Goal: Task Accomplishment & Management: Manage account settings

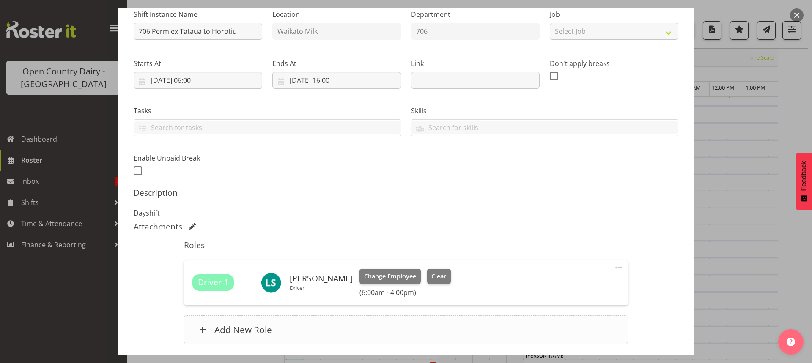
scroll to position [154, 0]
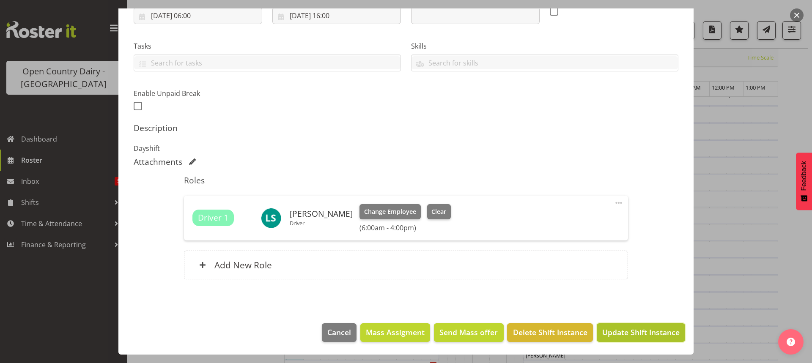
click at [631, 329] on span "Update Shift Instance" at bounding box center [640, 332] width 77 height 11
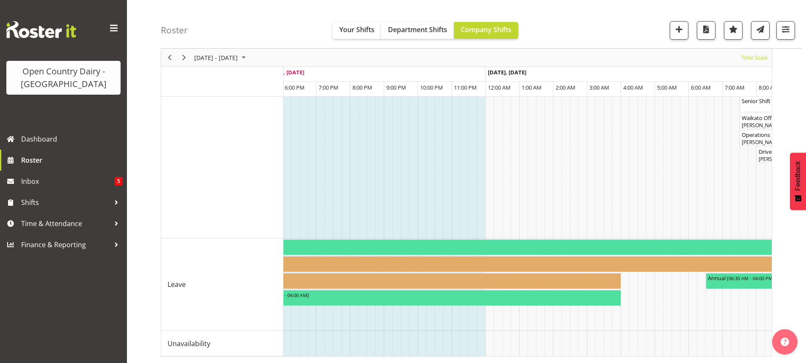
scroll to position [0, 0]
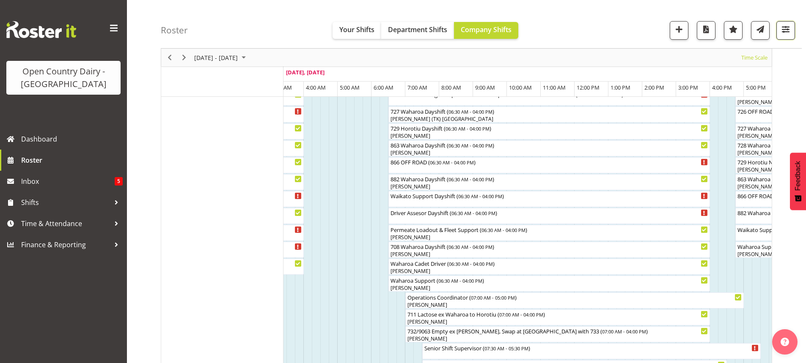
click at [782, 28] on span "button" at bounding box center [785, 29] width 11 height 11
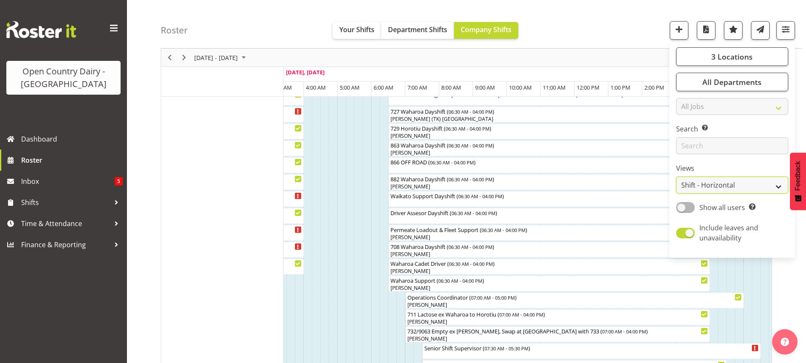
click at [724, 184] on select "Staff Role Shift - Horizontal Shift - Vertical Staff - Location" at bounding box center [732, 185] width 112 height 17
click at [676, 177] on select "Staff Role Shift - Horizontal Shift - Vertical Staff - Location" at bounding box center [732, 185] width 112 height 17
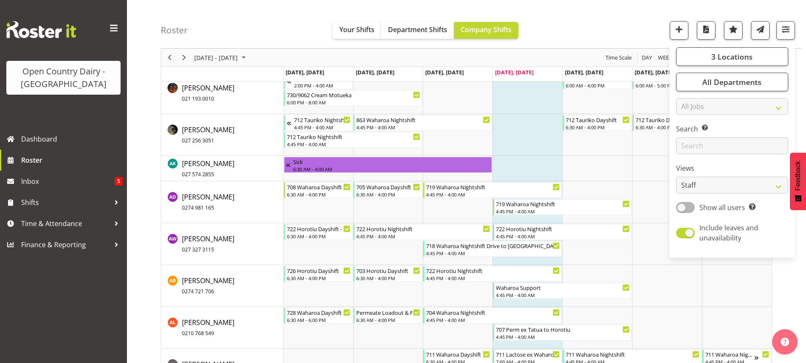
click at [580, 23] on div "Roster Your Shifts Department Shifts Company Shifts 3 Locations Clear Ingredien…" at bounding box center [481, 24] width 641 height 49
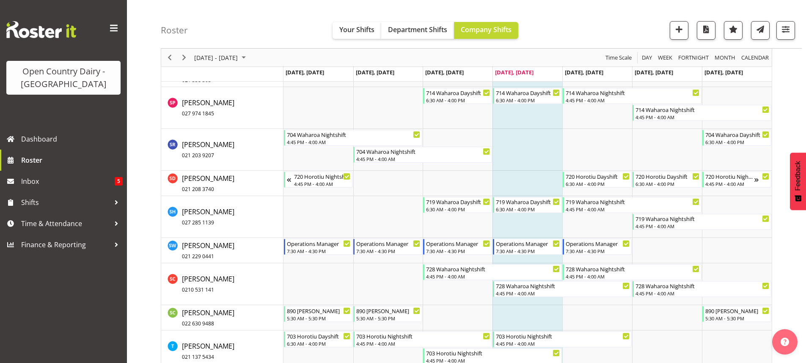
scroll to position [5545, 0]
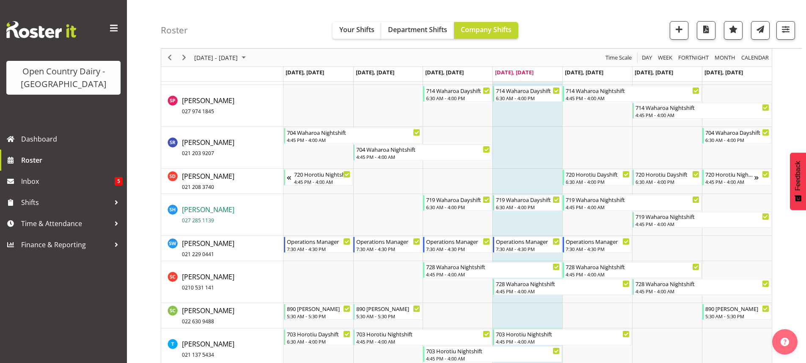
click at [205, 210] on span "[PERSON_NAME] 027 285 1139" at bounding box center [208, 214] width 52 height 19
click at [783, 29] on span "button" at bounding box center [785, 29] width 11 height 11
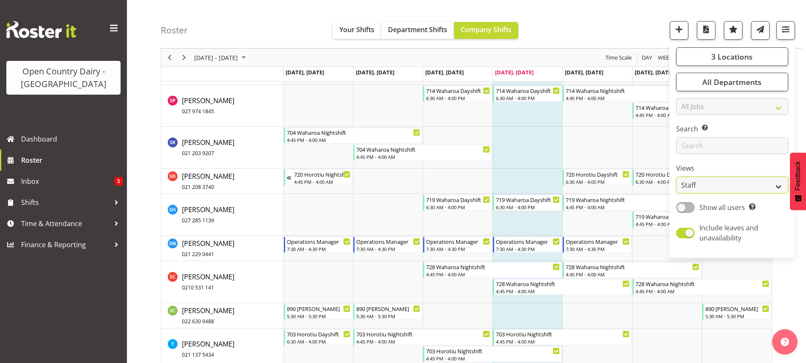
click at [746, 187] on select "Staff Role Shift - Horizontal Shift - Vertical Staff - Location" at bounding box center [732, 185] width 112 height 17
select select "shiftH"
click at [676, 177] on select "Staff Role Shift - Horizontal Shift - Vertical Staff - Location" at bounding box center [732, 185] width 112 height 17
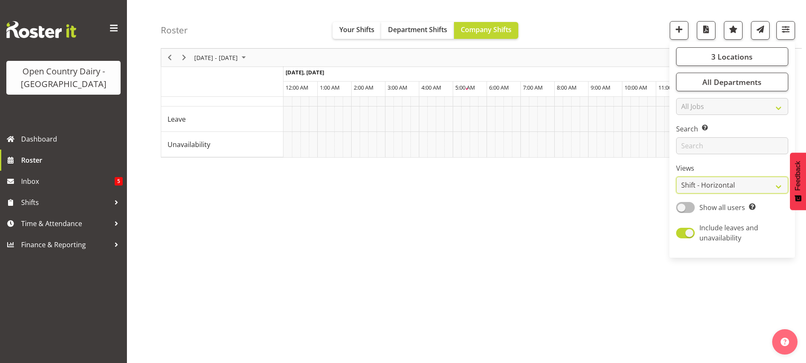
scroll to position [55, 0]
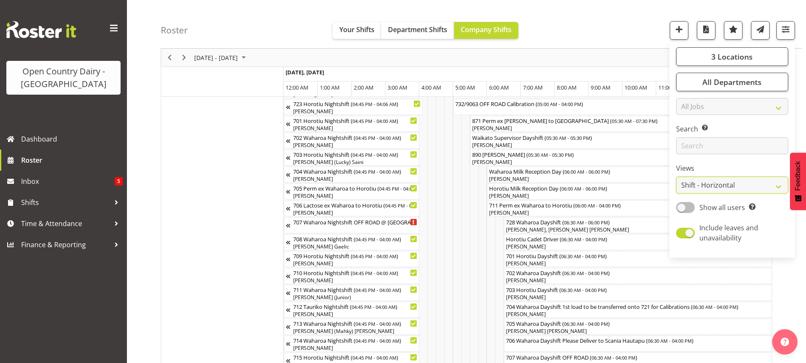
scroll to position [809, 0]
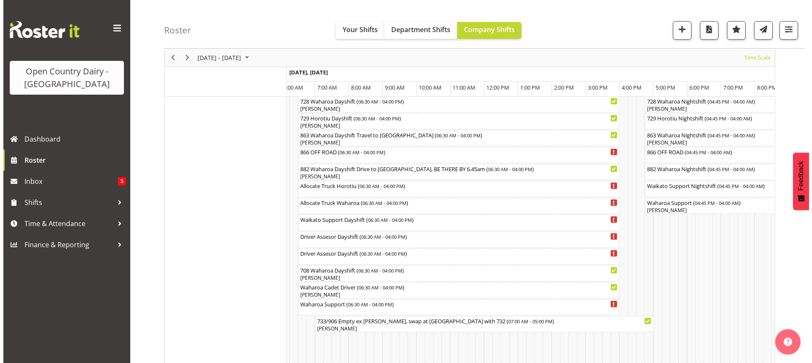
scroll to position [597, 0]
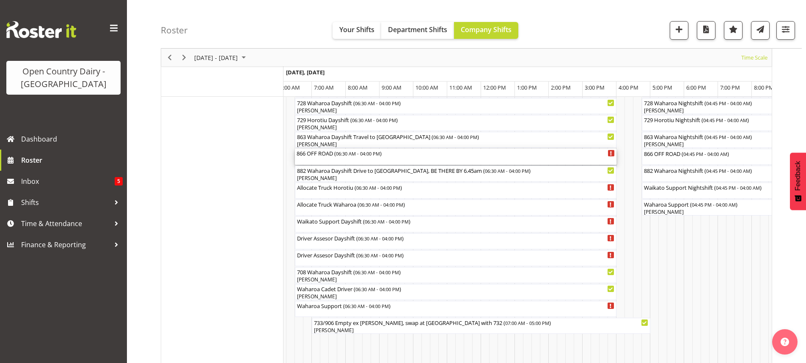
click at [334, 160] on div "866 OFF ROAD ( 06:30 AM - 04:00 PM )" at bounding box center [455, 157] width 318 height 16
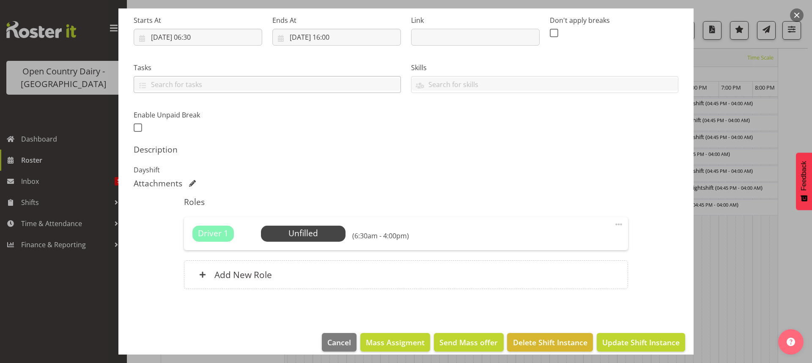
scroll to position [143, 0]
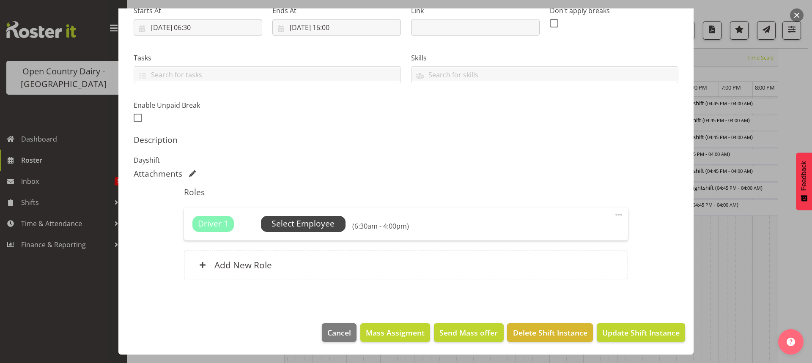
click at [305, 221] on span "Select Employee" at bounding box center [302, 224] width 63 height 12
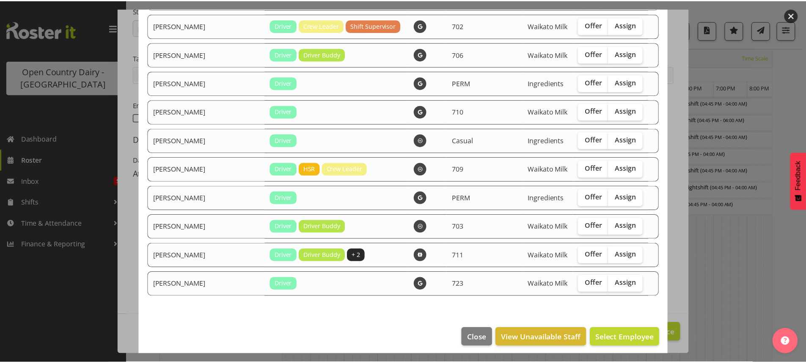
scroll to position [1064, 0]
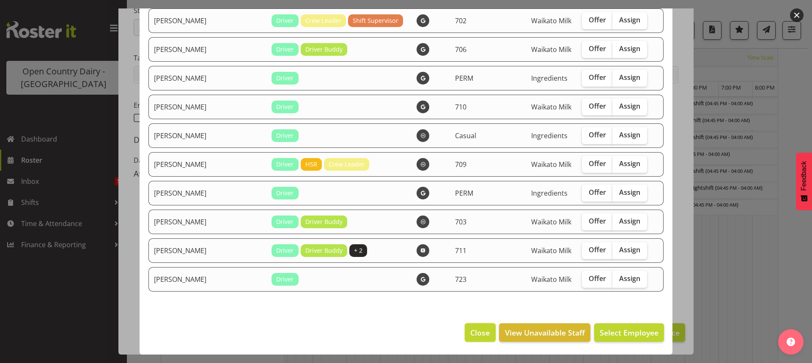
drag, startPoint x: 473, startPoint y: 329, endPoint x: 472, endPoint y: 325, distance: 4.4
click at [473, 329] on span "Close" at bounding box center [479, 332] width 19 height 11
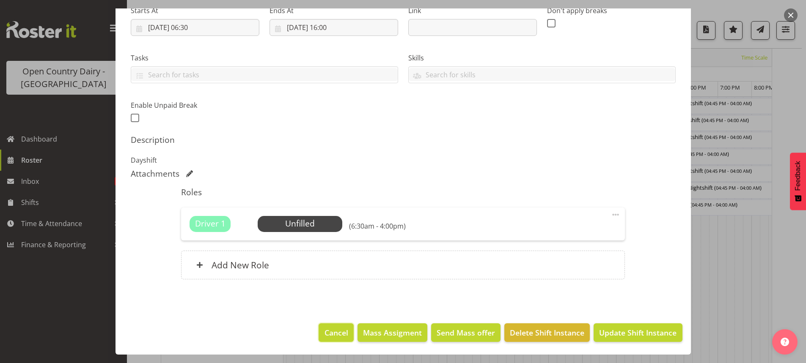
click at [324, 332] on span "Cancel" at bounding box center [336, 332] width 24 height 11
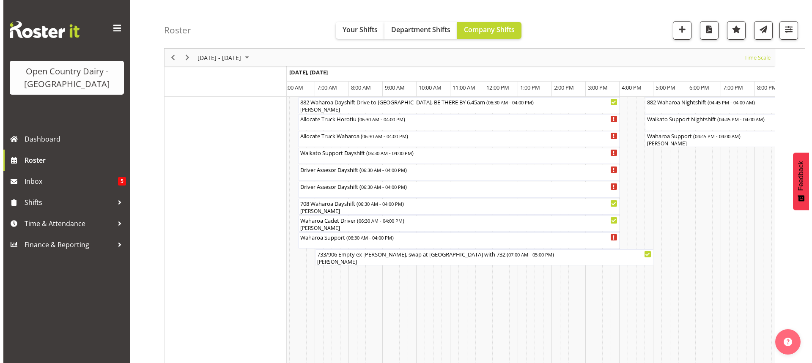
scroll to position [597, 0]
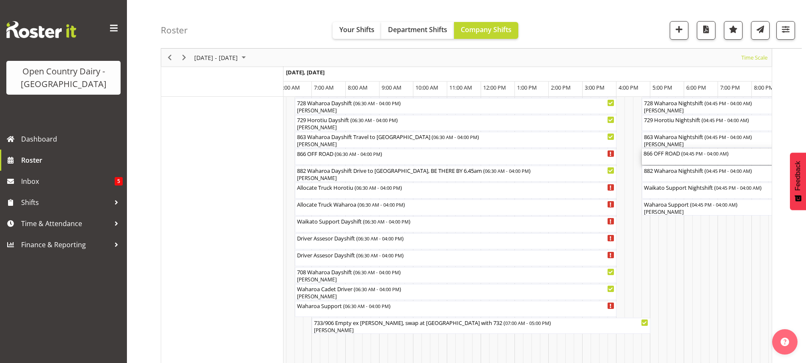
click at [668, 161] on div "866 OFF ROAD ( 04:45 PM - 04:00 AM )" at bounding box center [756, 157] width 227 height 16
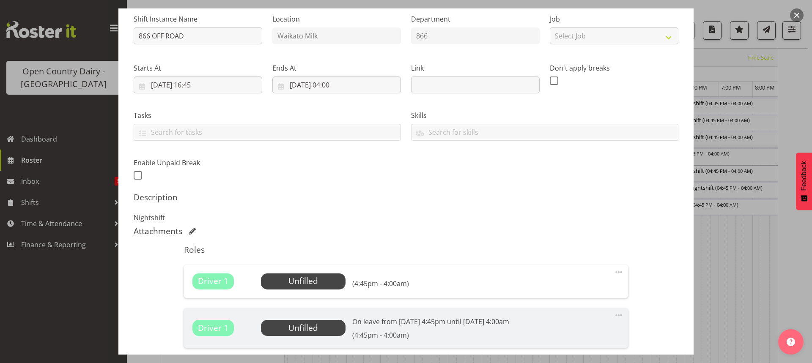
scroll to position [169, 0]
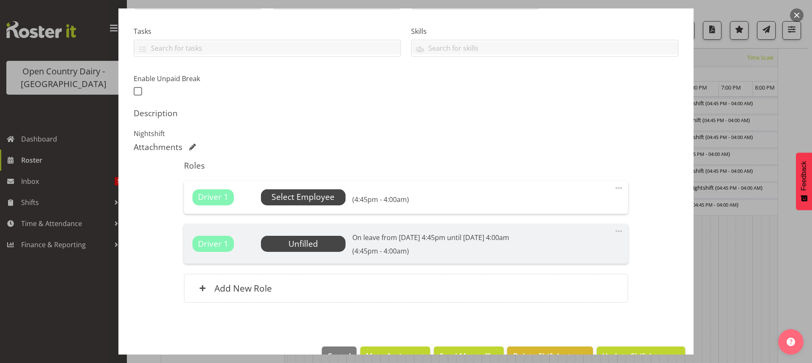
click at [301, 200] on span "Select Employee" at bounding box center [302, 197] width 63 height 12
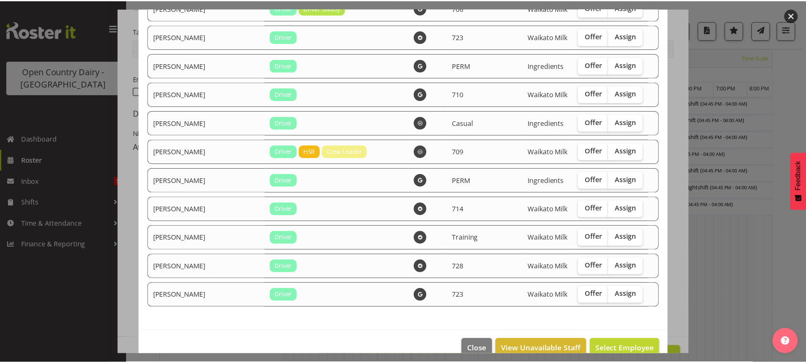
scroll to position [1438, 0]
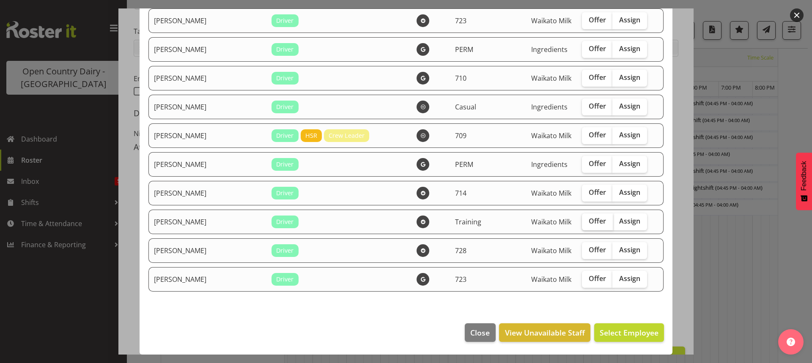
click at [589, 221] on span "Offer" at bounding box center [597, 221] width 17 height 8
click at [582, 221] on input "Offer" at bounding box center [584, 221] width 5 height 5
checkbox input "true"
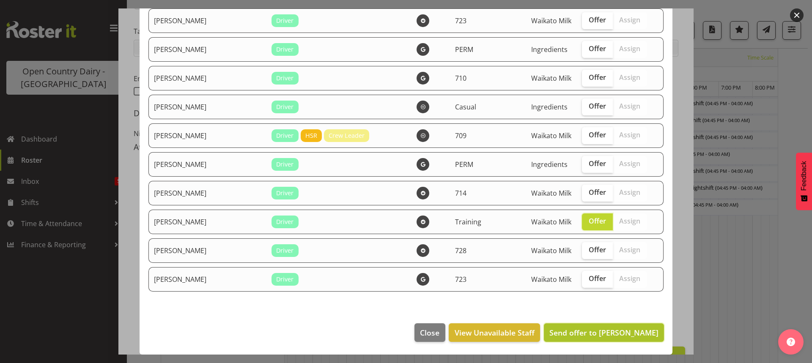
click at [609, 332] on span "Send offer to [PERSON_NAME]" at bounding box center [603, 333] width 109 height 10
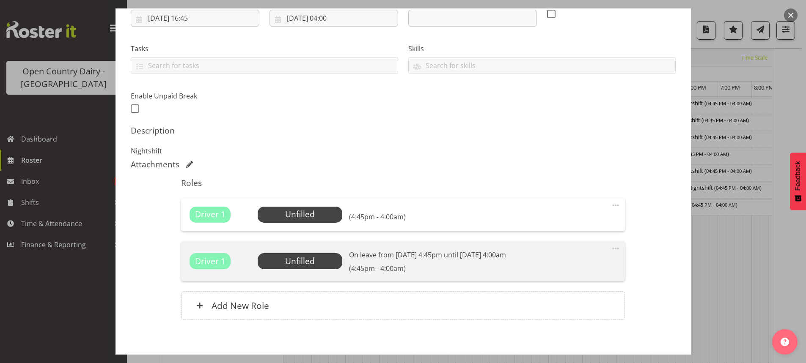
scroll to position [192, 0]
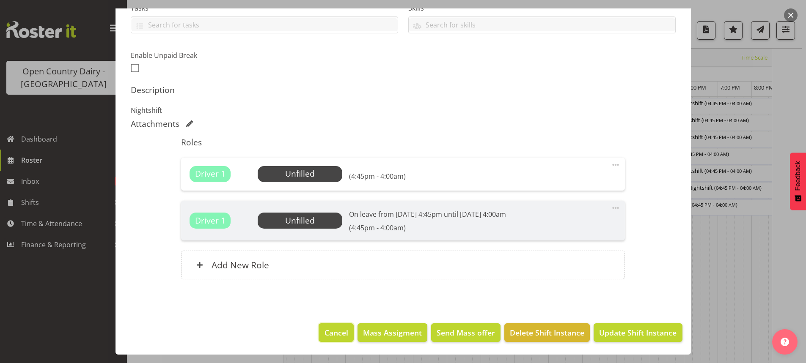
click at [336, 330] on span "Cancel" at bounding box center [336, 332] width 24 height 11
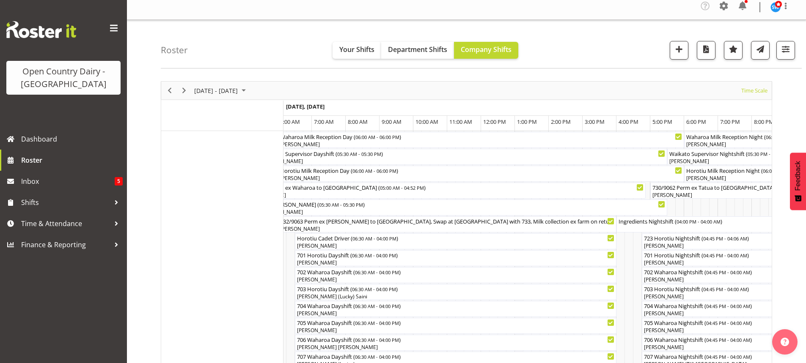
scroll to position [0, 0]
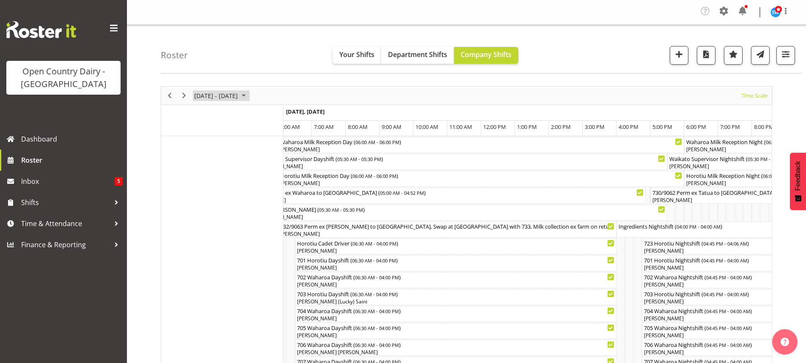
click at [249, 94] on span "September 01 - 07, 2025" at bounding box center [244, 95] width 10 height 11
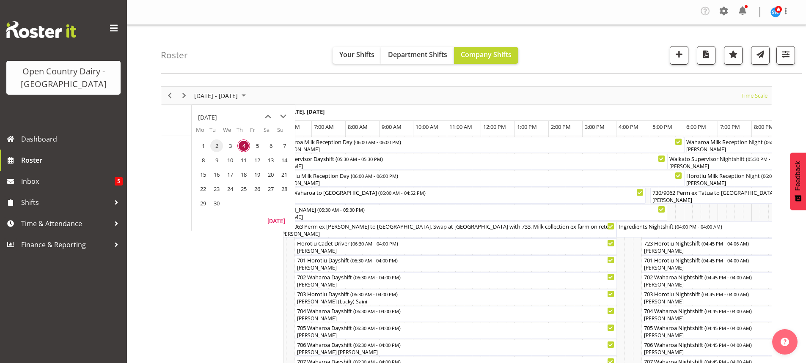
click at [215, 145] on span "2" at bounding box center [216, 146] width 13 height 13
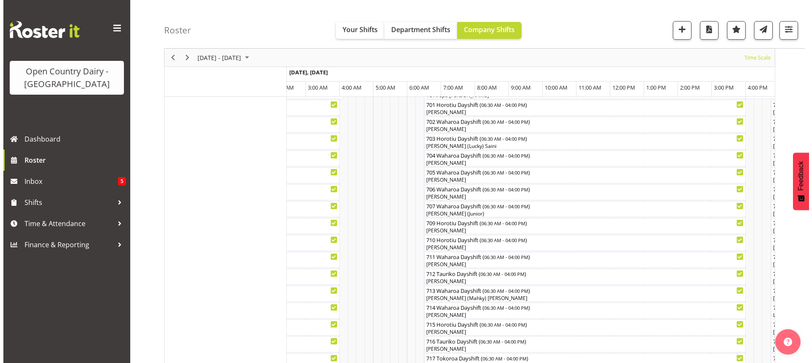
scroll to position [132, 0]
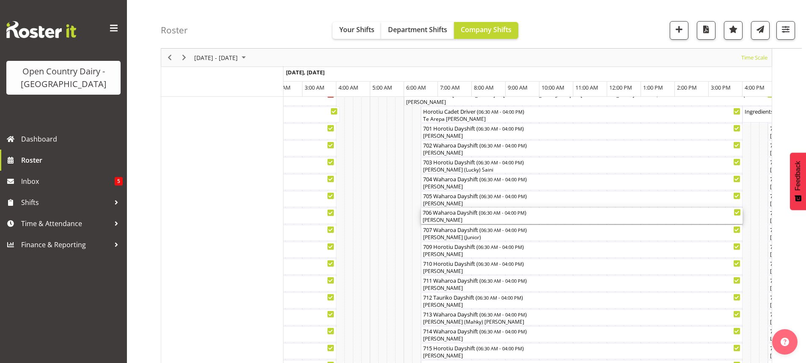
click at [454, 214] on div "706 Waharoa Dayshift ( 06:30 AM - 04:00 PM )" at bounding box center [581, 212] width 318 height 8
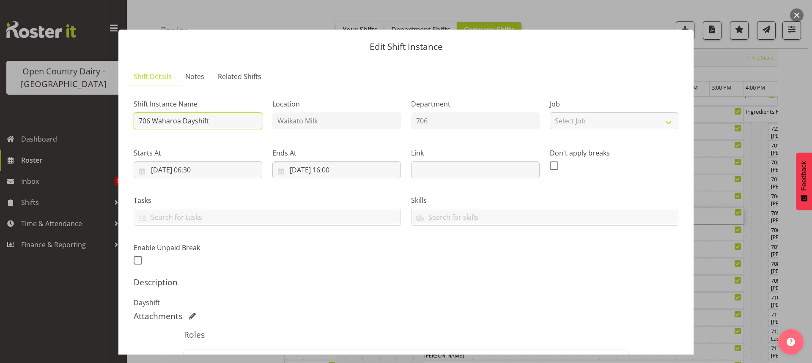
click at [224, 120] on input "706 Waharoa Dayshift" at bounding box center [198, 120] width 129 height 17
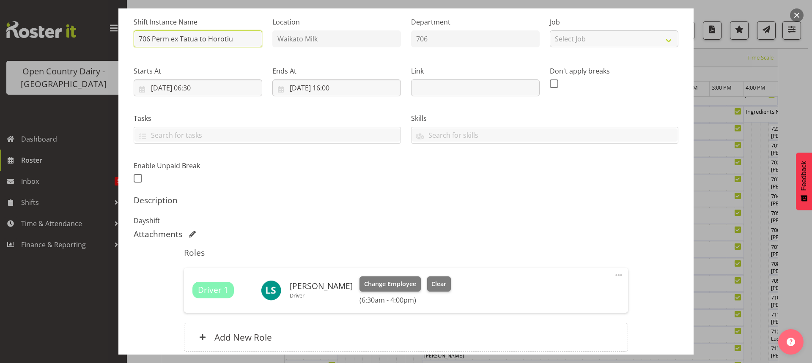
scroll to position [154, 0]
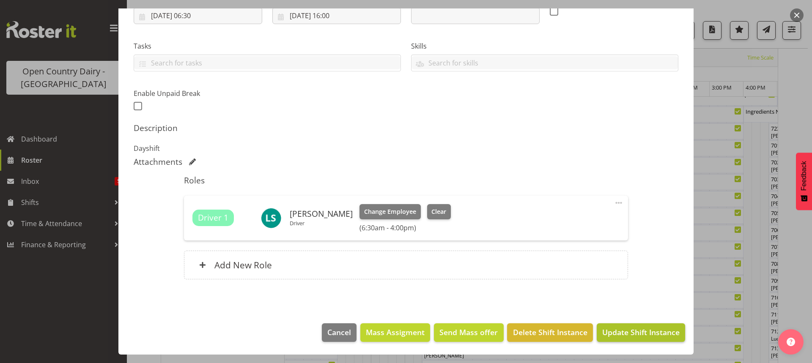
type input "706 Perm ex Tatua to Horotiu"
click at [625, 332] on span "Update Shift Instance" at bounding box center [640, 332] width 77 height 11
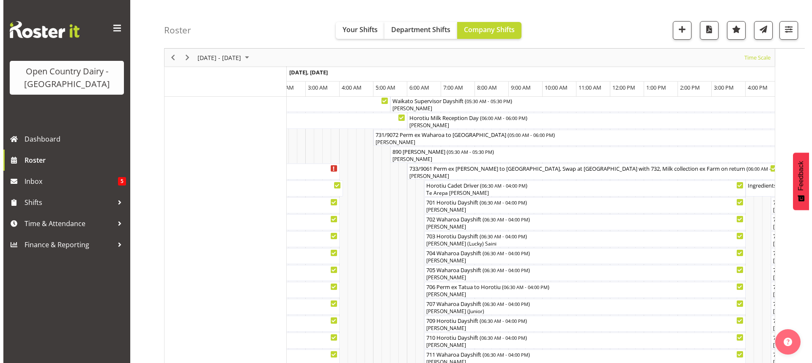
scroll to position [55, 0]
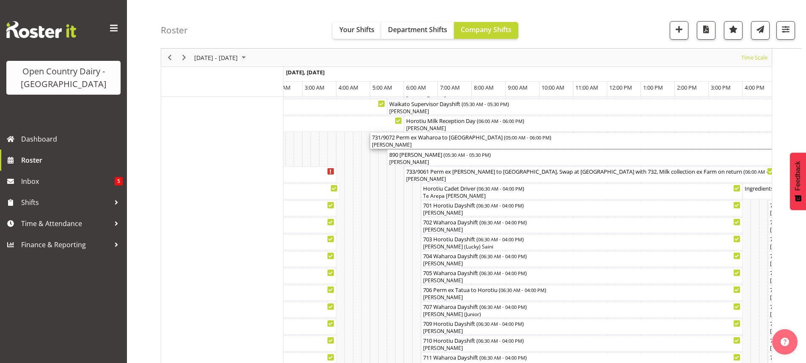
click at [436, 139] on div "731/9072 Perm ex Waharoa to [GEOGRAPHIC_DATA] ( 05:00 AM - 06:00 PM )" at bounding box center [590, 137] width 436 height 8
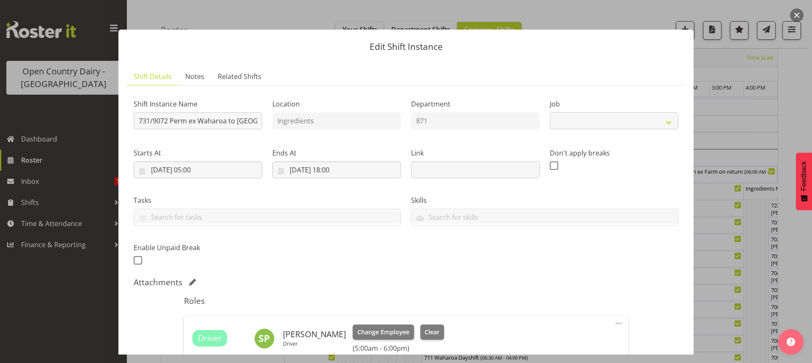
select select "9052"
click at [225, 121] on input "731/9072 Perm ex Waharoa to [GEOGRAPHIC_DATA]" at bounding box center [198, 120] width 129 height 17
click at [241, 119] on input "731/9072 Empty to [GEOGRAPHIC_DATA]" at bounding box center [198, 120] width 129 height 17
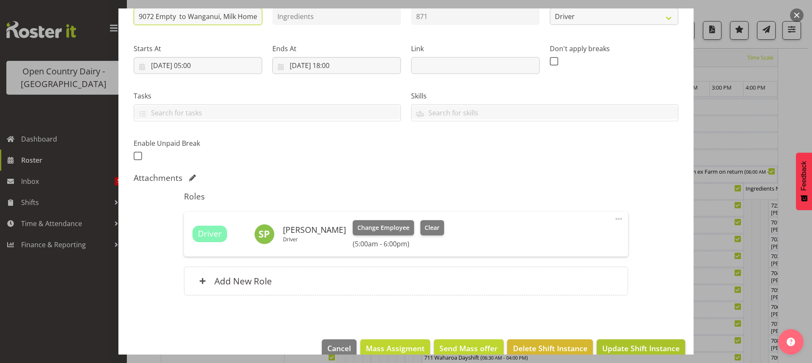
scroll to position [121, 0]
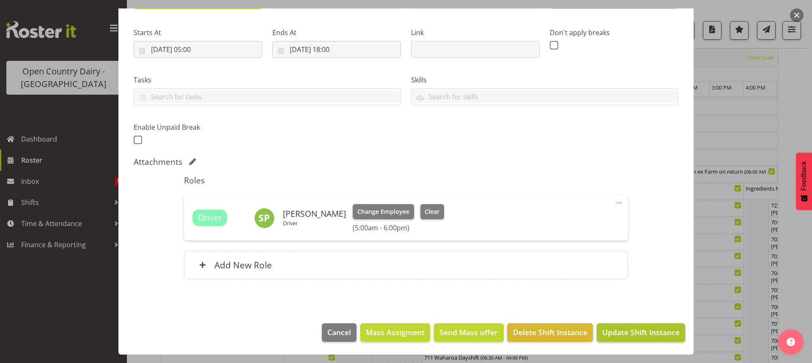
type input "731/9072 Empty to Wanganui, Milk Home"
click at [654, 328] on span "Update Shift Instance" at bounding box center [640, 332] width 77 height 11
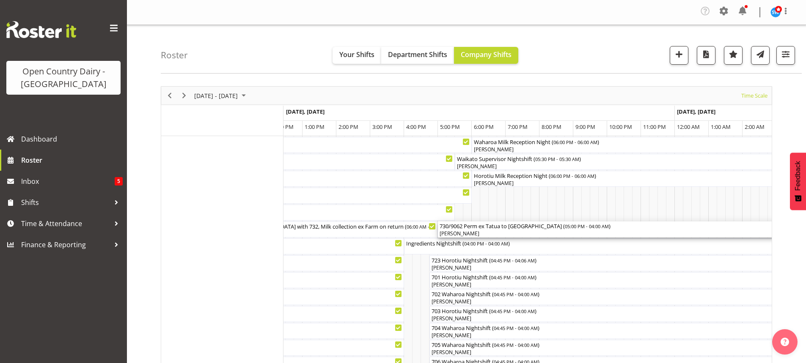
click at [507, 233] on div "[PERSON_NAME]" at bounding box center [623, 234] width 369 height 8
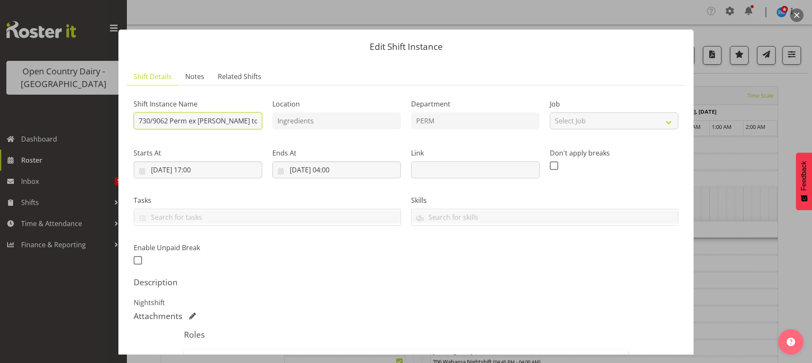
click at [255, 120] on input "730/9062 Perm ex [PERSON_NAME] to [GEOGRAPHIC_DATA]" at bounding box center [198, 120] width 129 height 17
click at [251, 121] on input "730/9062 Perm ex [PERSON_NAME] to [GEOGRAPHIC_DATA]" at bounding box center [198, 120] width 129 height 17
click at [248, 121] on input "730/9062 Perm ex Tatua to [GEOGRAPHIC_DATA]" at bounding box center [198, 120] width 129 height 17
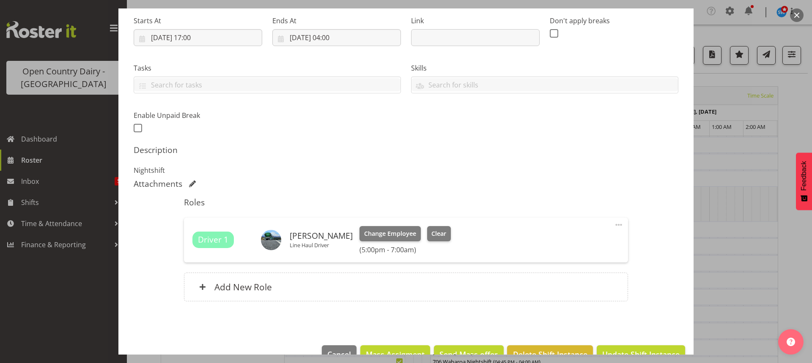
scroll to position [154, 0]
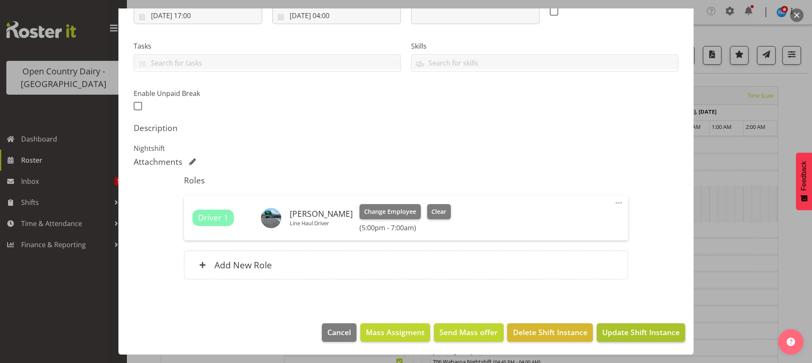
type input "730/9062 Perm ex Tatua to [GEOGRAPHIC_DATA], Milk home"
click at [619, 330] on span "Update Shift Instance" at bounding box center [640, 332] width 77 height 11
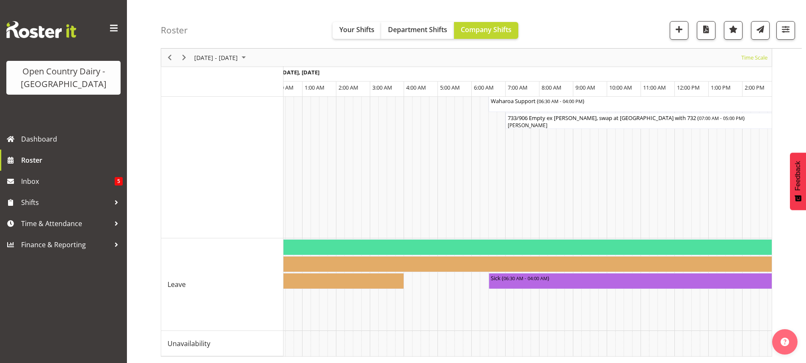
scroll to position [0, 4895]
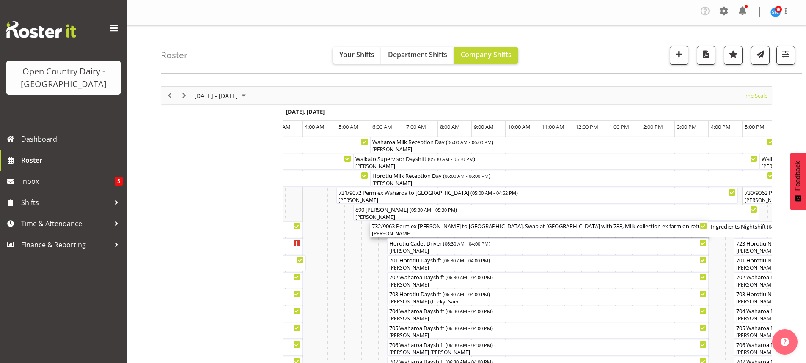
click at [551, 229] on div "732/9063 Perm ex [PERSON_NAME] to [GEOGRAPHIC_DATA], Swap at [GEOGRAPHIC_DATA] …" at bounding box center [539, 226] width 335 height 8
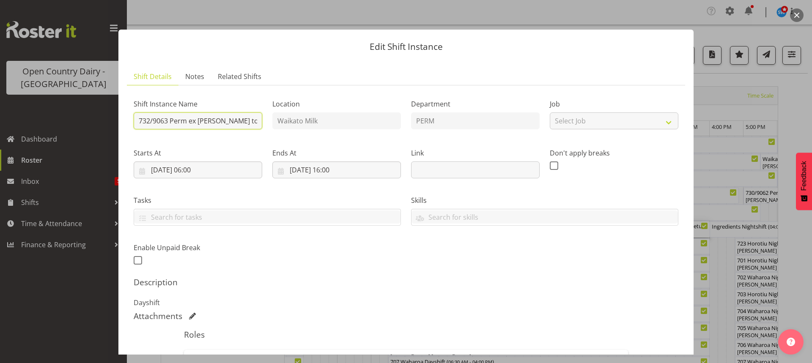
click at [257, 122] on input "732/9063 Perm ex [PERSON_NAME] to [GEOGRAPHIC_DATA], Swap at [GEOGRAPHIC_DATA] …" at bounding box center [198, 120] width 129 height 17
click at [257, 121] on input "732/9063 Perm ex [PERSON_NAME] to [GEOGRAPHIC_DATA], Swap at [GEOGRAPHIC_DATA] …" at bounding box center [198, 120] width 129 height 17
click at [251, 121] on input "732/9063 Perm ex [PERSON_NAME] to [GEOGRAPHIC_DATA], Swap at [GEOGRAPHIC_DATA] …" at bounding box center [198, 120] width 129 height 17
click at [252, 120] on input "732/9063ui, Swap at [GEOGRAPHIC_DATA] with 733, Milk collection ex farm on retu…" at bounding box center [198, 120] width 129 height 17
click at [250, 121] on input "732/90633, Milk collection ex farm on return" at bounding box center [198, 120] width 129 height 17
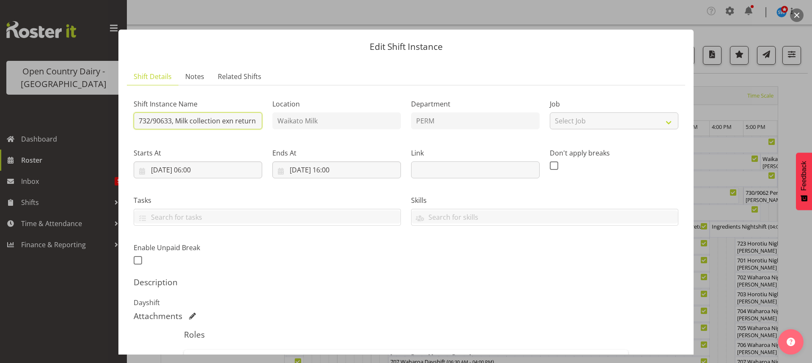
scroll to position [0, 0]
click at [248, 121] on input "732/90633, Milk collectionn return" at bounding box center [198, 120] width 129 height 17
type input "732/9063 Perm ex Waharoa to [GEOGRAPHIC_DATA]"
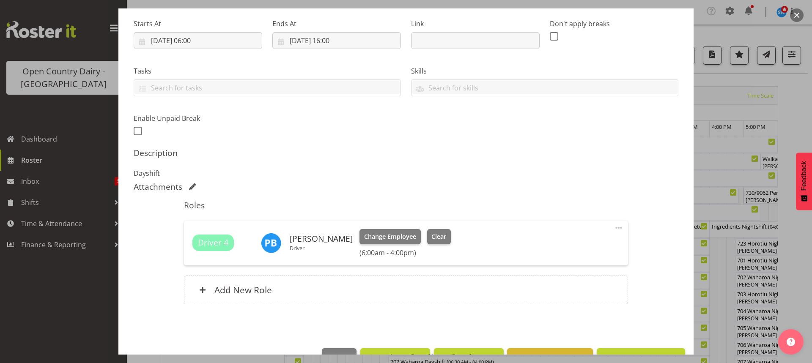
scroll to position [154, 0]
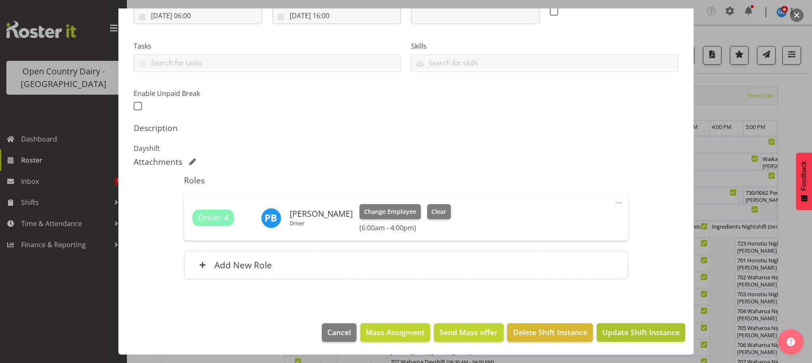
click at [629, 334] on span "Update Shift Instance" at bounding box center [640, 332] width 77 height 11
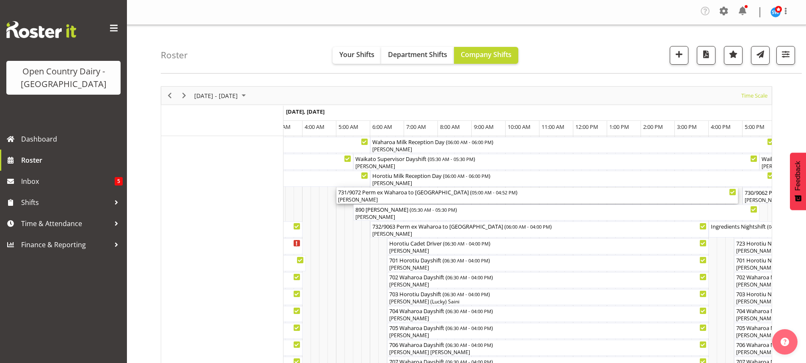
click at [407, 197] on div "[PERSON_NAME]" at bounding box center [537, 200] width 398 height 8
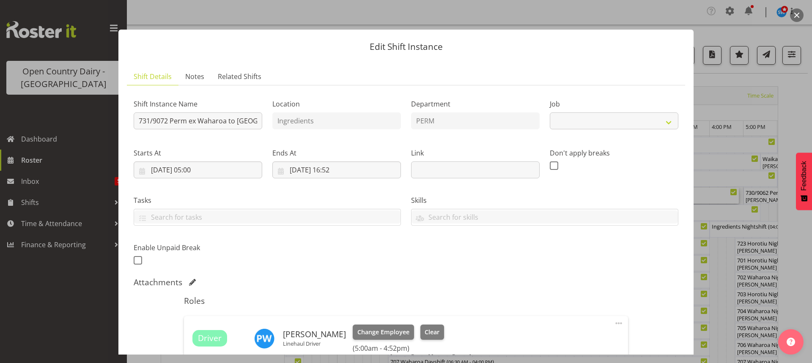
select select "9052"
click at [226, 120] on input "731/9072 Perm ex Waharoa to [GEOGRAPHIC_DATA]" at bounding box center [198, 120] width 129 height 17
drag, startPoint x: 242, startPoint y: 122, endPoint x: 247, endPoint y: 113, distance: 10.2
click at [245, 118] on input "731/9072 Perm ex to [GEOGRAPHIC_DATA]" at bounding box center [198, 120] width 129 height 17
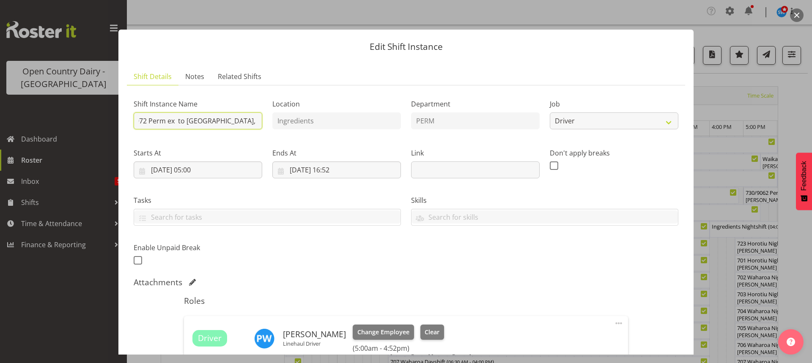
drag, startPoint x: 176, startPoint y: 121, endPoint x: 186, endPoint y: 115, distance: 11.5
click at [177, 120] on input "731/9072 Perm ex to [GEOGRAPHIC_DATA], Milk Home" at bounding box center [198, 120] width 129 height 17
type input "731/9072 Perm ex [PERSON_NAME] to [GEOGRAPHIC_DATA], Milk Home"
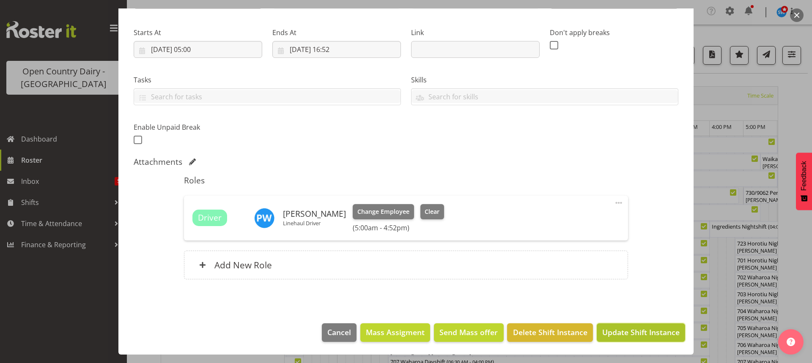
click at [619, 332] on span "Update Shift Instance" at bounding box center [640, 332] width 77 height 11
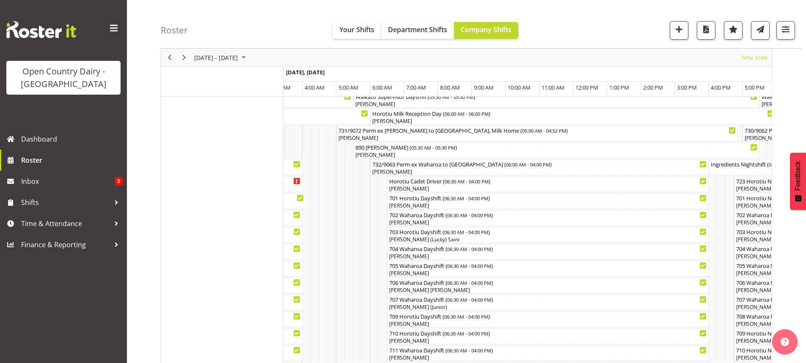
scroll to position [127, 0]
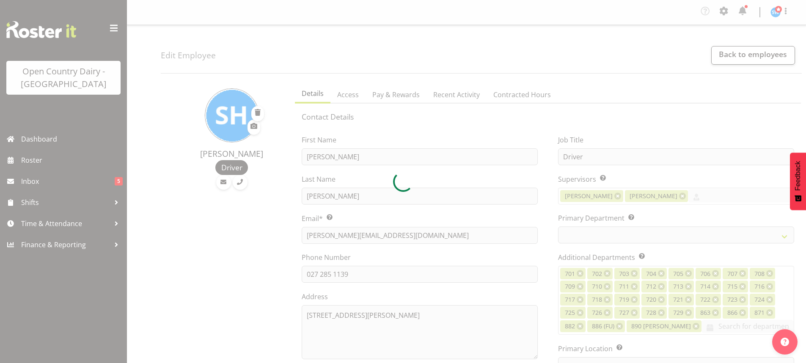
select select "TimelineWeek"
select select
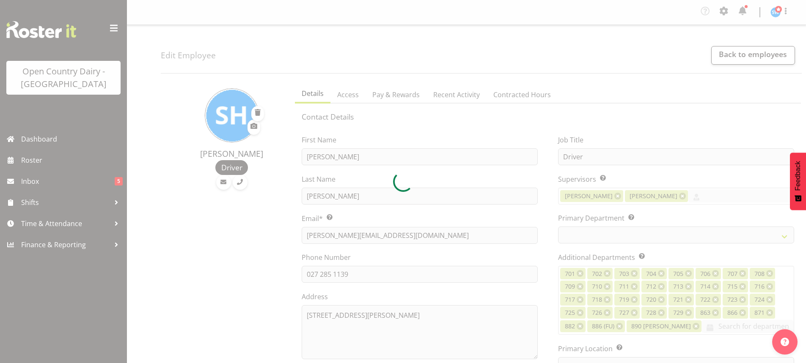
select select
select select "1054"
select select "763"
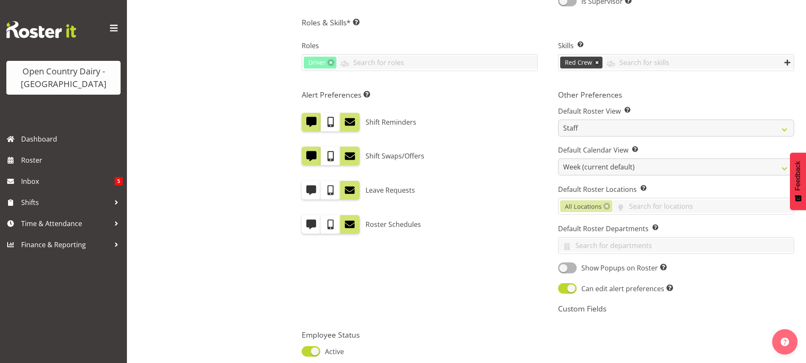
scroll to position [423, 0]
